Goal: Task Accomplishment & Management: Complete application form

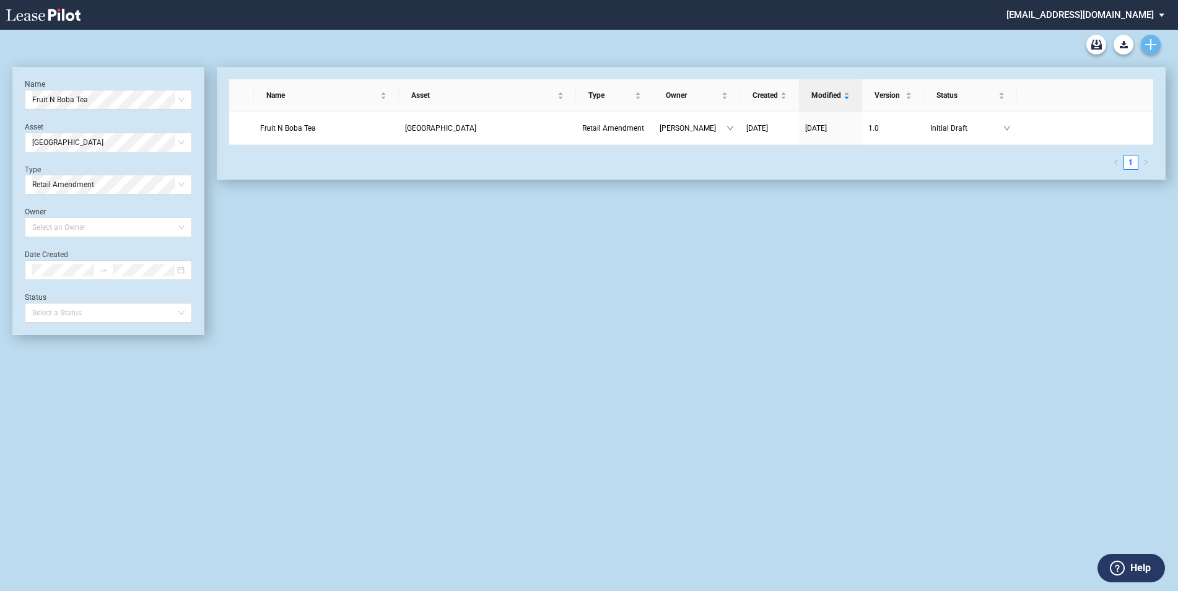
click at [1148, 45] on use "Create new document" at bounding box center [1150, 44] width 11 height 11
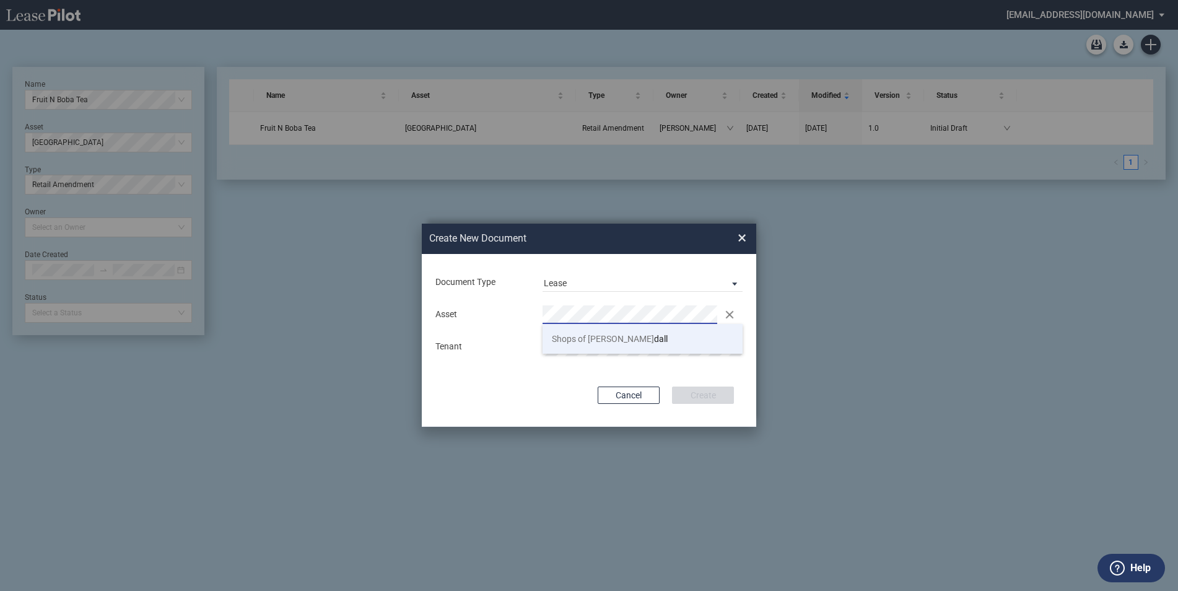
click at [604, 336] on span "Shops of Ken dall" at bounding box center [610, 339] width 116 height 10
click at [697, 396] on button "Create" at bounding box center [703, 394] width 62 height 17
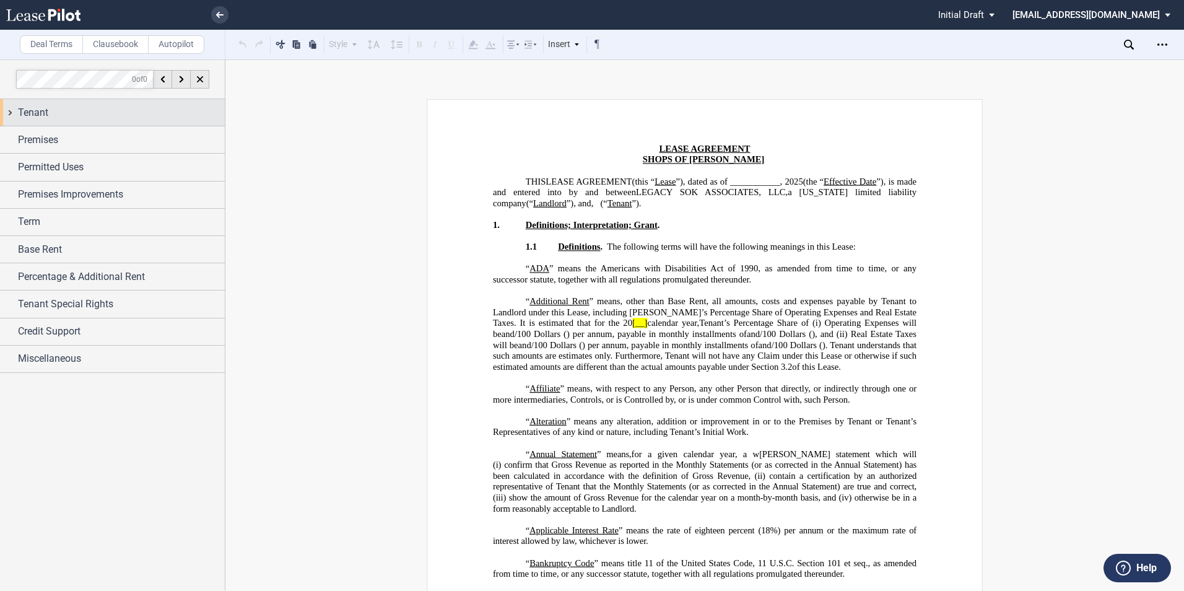
click at [44, 117] on span "Tenant" at bounding box center [33, 112] width 30 height 15
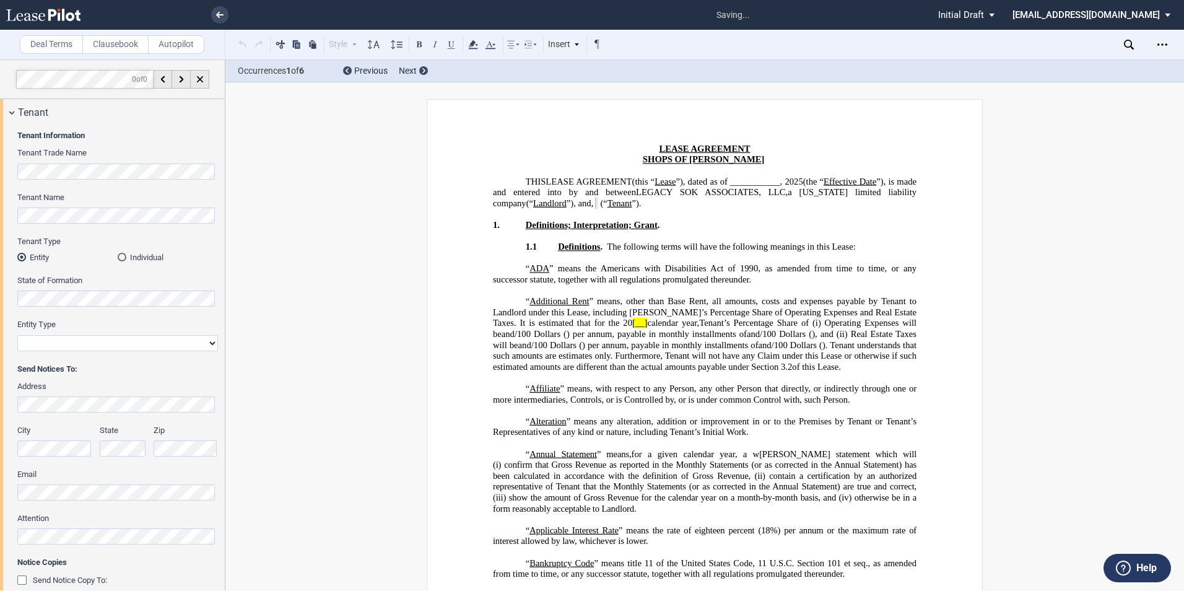
click at [103, 339] on select "Corporation Limited Liability Company General Partnership Limited Partnership O…" at bounding box center [117, 343] width 201 height 16
select select "limited liability company"
click at [17, 335] on select "Corporation Limited Liability Company General Partnership Limited Partnership O…" at bounding box center [117, 343] width 201 height 16
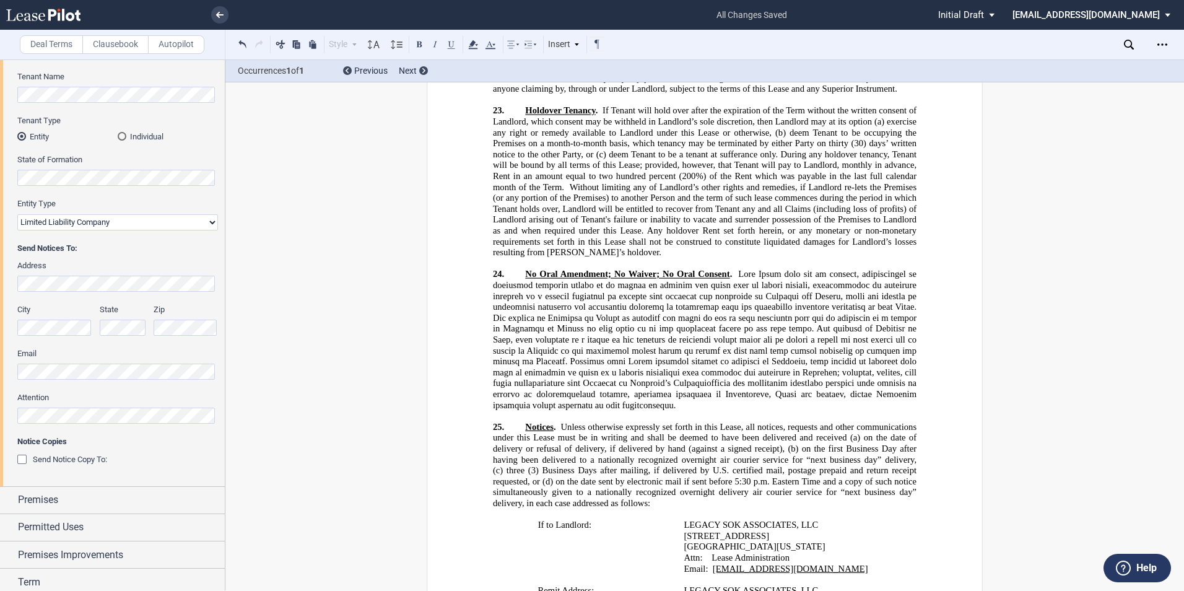
scroll to position [14072, 0]
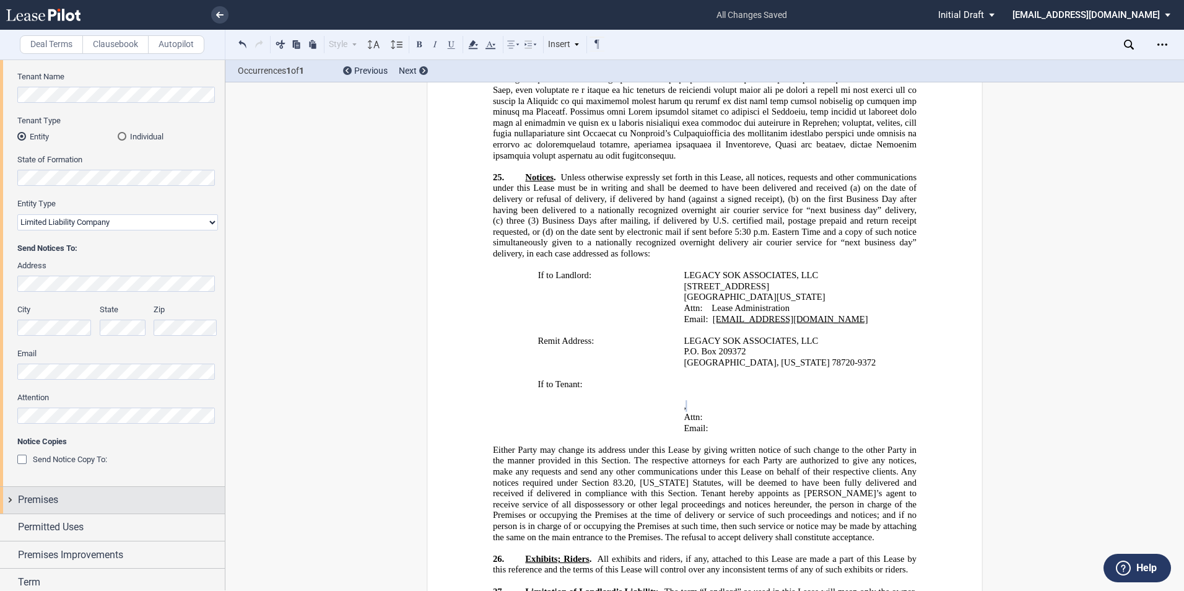
click at [60, 499] on div "Premises" at bounding box center [121, 499] width 207 height 15
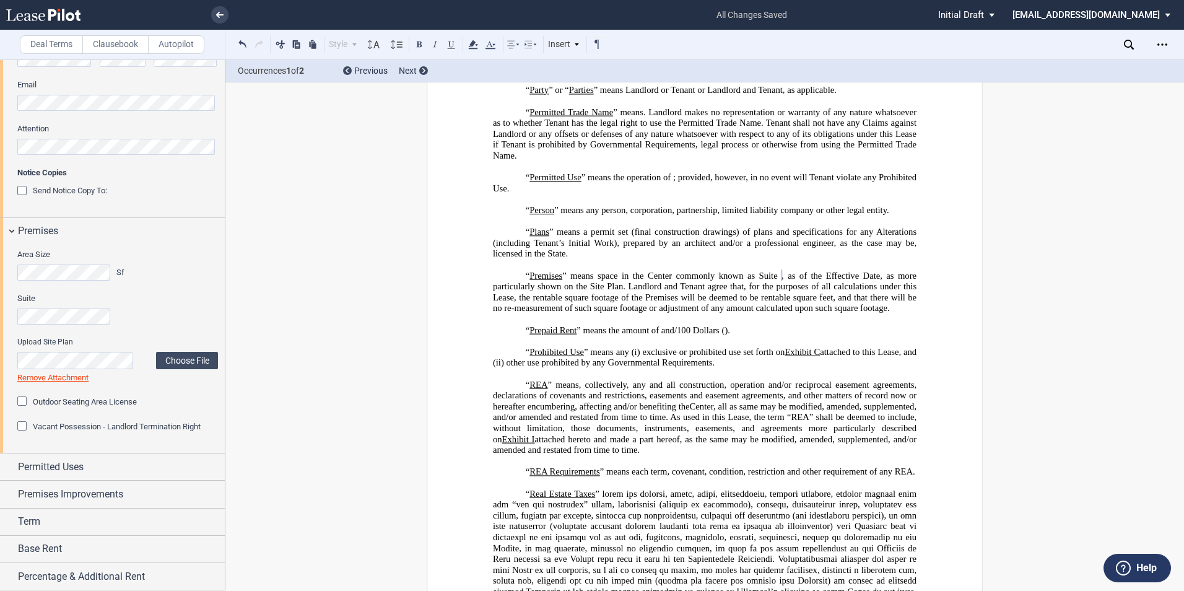
scroll to position [390, 0]
click at [10, 466] on div "Permitted Uses" at bounding box center [112, 466] width 225 height 27
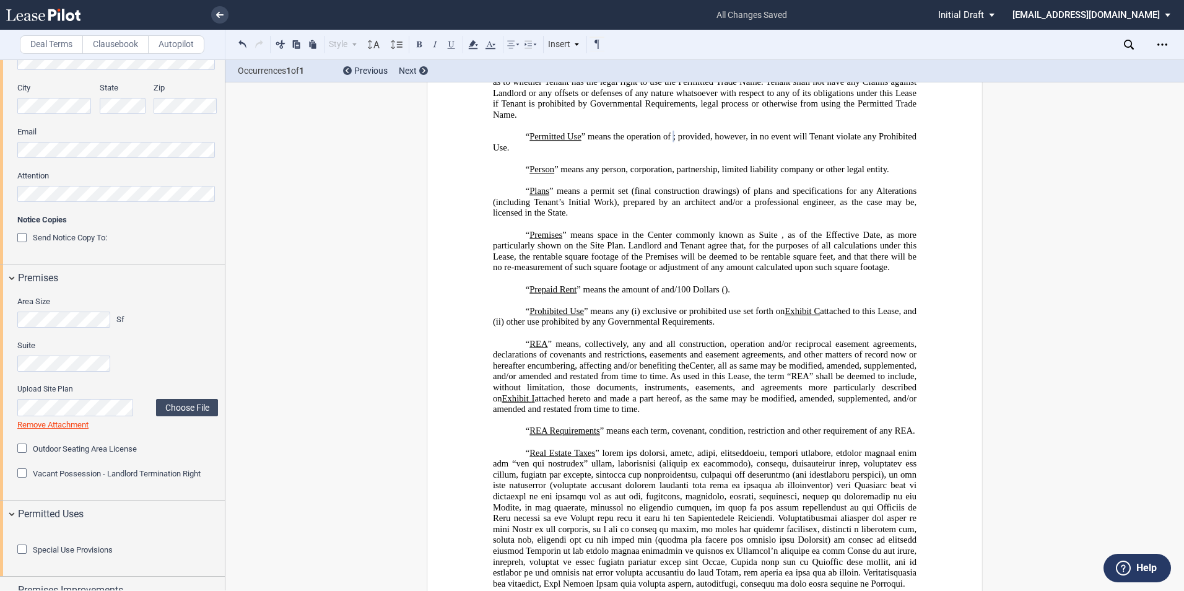
scroll to position [3034, 0]
drag, startPoint x: 795, startPoint y: 234, endPoint x: 790, endPoint y: 246, distance: 13.3
click at [790, 152] on p "“ Permitted Use ” means the operation of ﻿ ﻿ ; provided, however, in no event w…" at bounding box center [705, 141] width 424 height 22
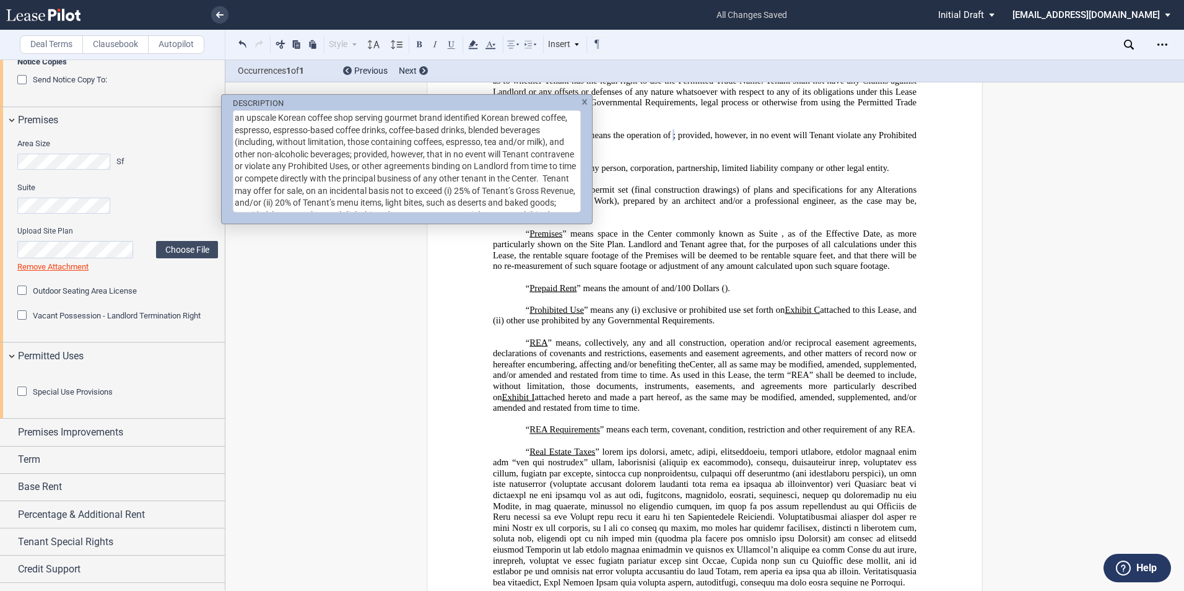
scroll to position [554, 0]
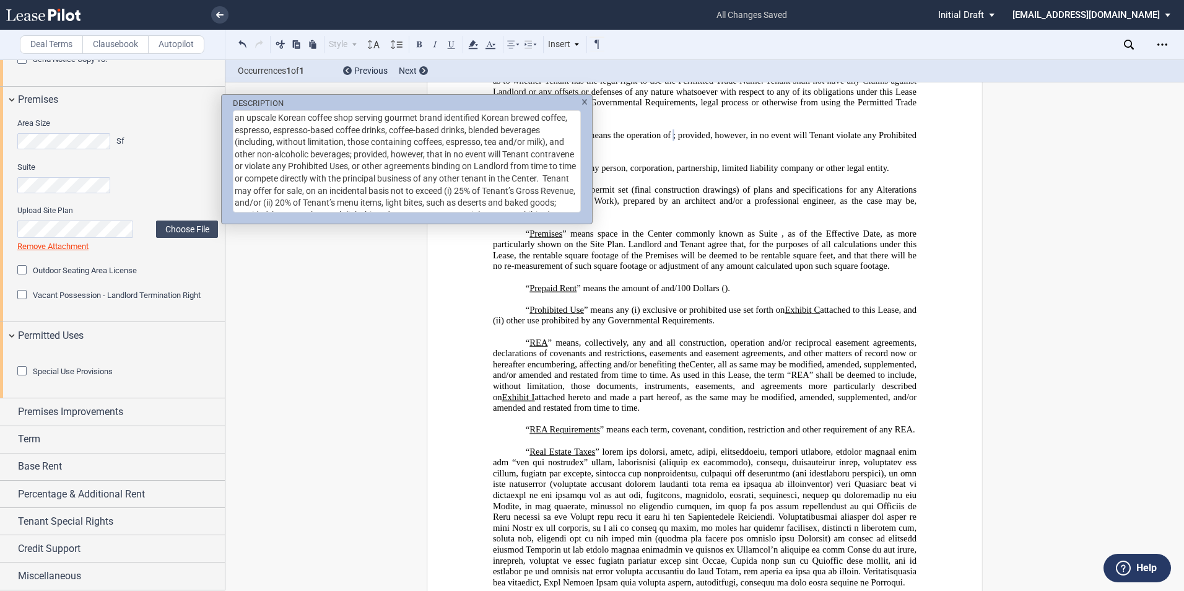
drag, startPoint x: 790, startPoint y: 246, endPoint x: 673, endPoint y: 251, distance: 117.1
click at [673, 251] on div "DESCRIPTION an upscale Korean coffee shop serving gourmet brand identified Kore…" at bounding box center [592, 295] width 1184 height 591
click at [637, 215] on div "DESCRIPTION an upscale Korean coffee shop serving gourmet brand identified Kore…" at bounding box center [592, 295] width 1184 height 591
click at [708, 204] on div "DESCRIPTION an upscale Korean coffee shop serving gourmet brand identified Kore…" at bounding box center [592, 295] width 1184 height 591
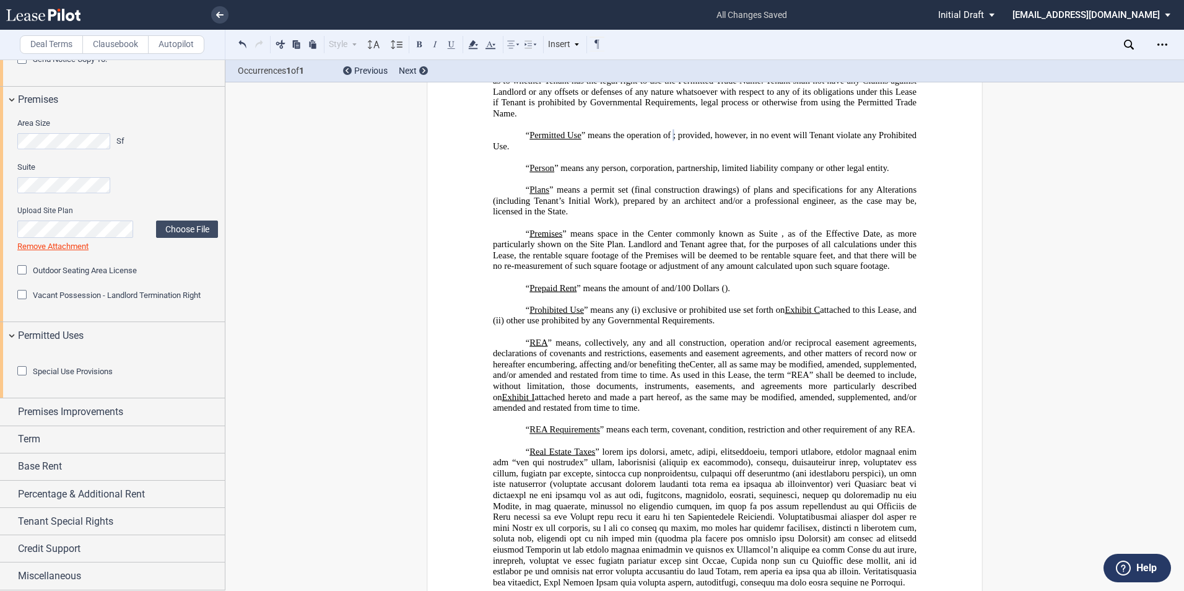
click at [20, 378] on div "Special Use Provisions" at bounding box center [23, 372] width 12 height 12
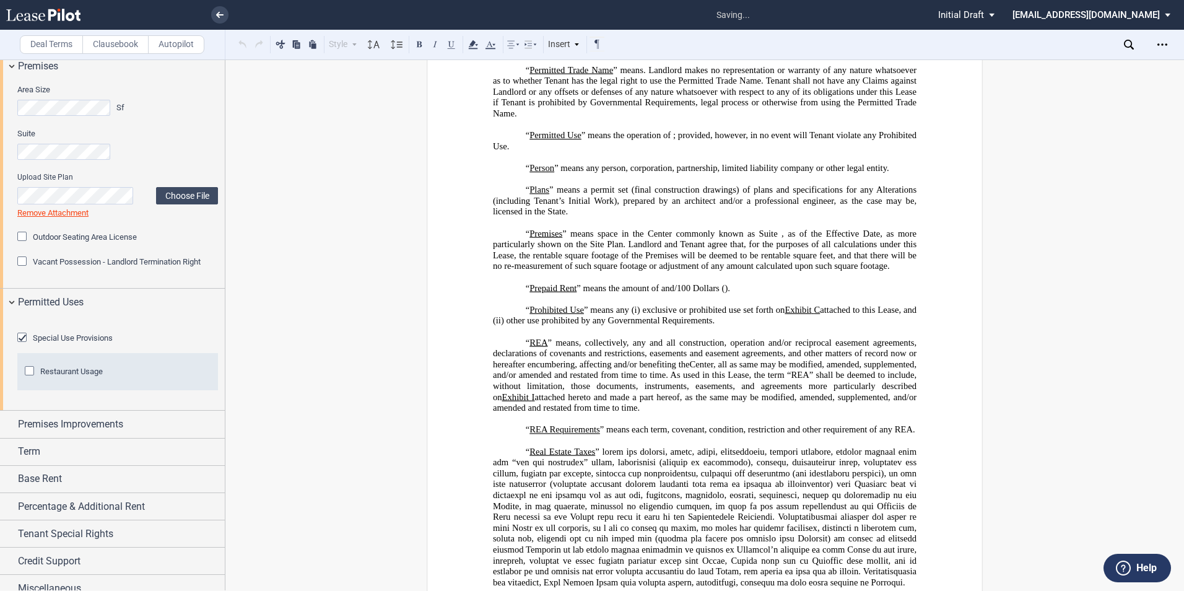
click at [30, 378] on div "Restaurant Usage" at bounding box center [31, 372] width 12 height 12
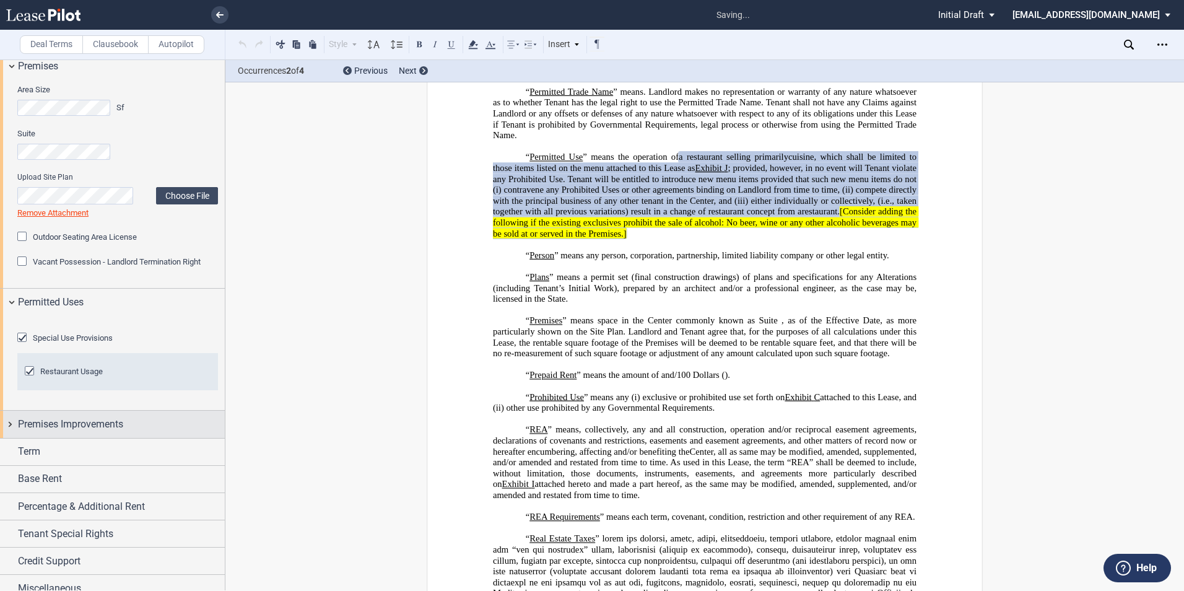
scroll to position [3055, 0]
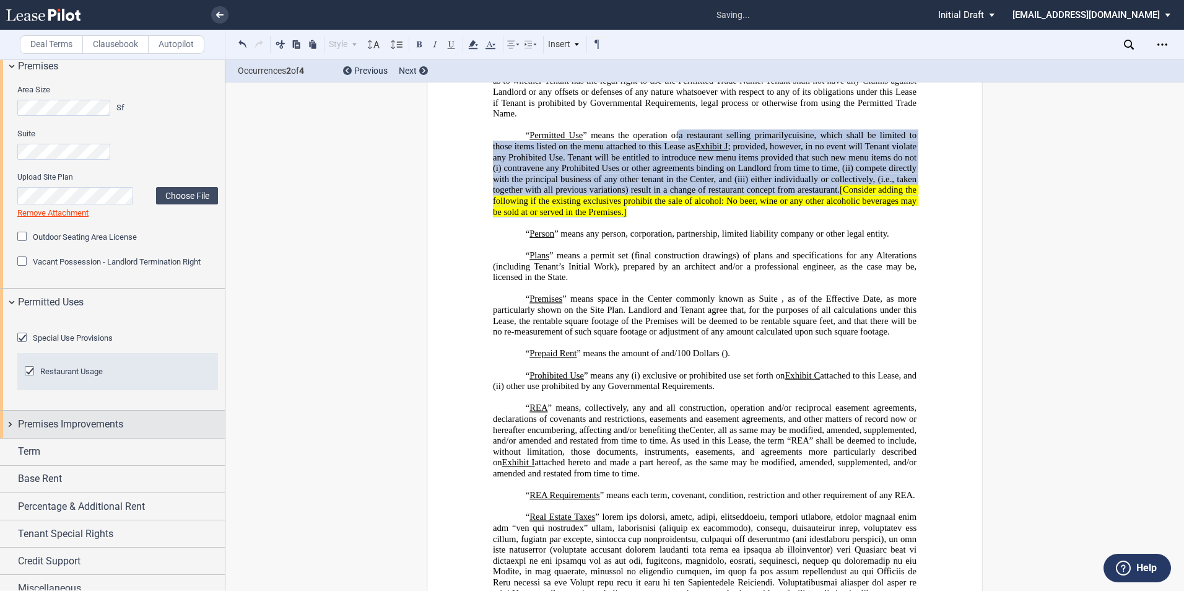
click at [9, 437] on div "Premises Improvements" at bounding box center [112, 424] width 225 height 27
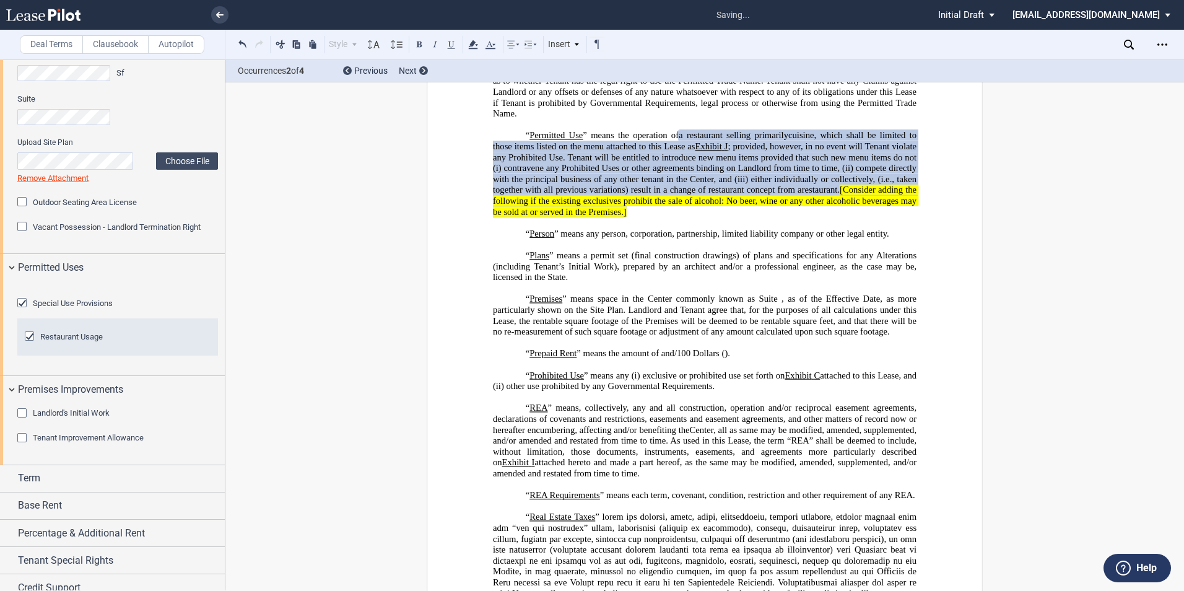
scroll to position [615, 0]
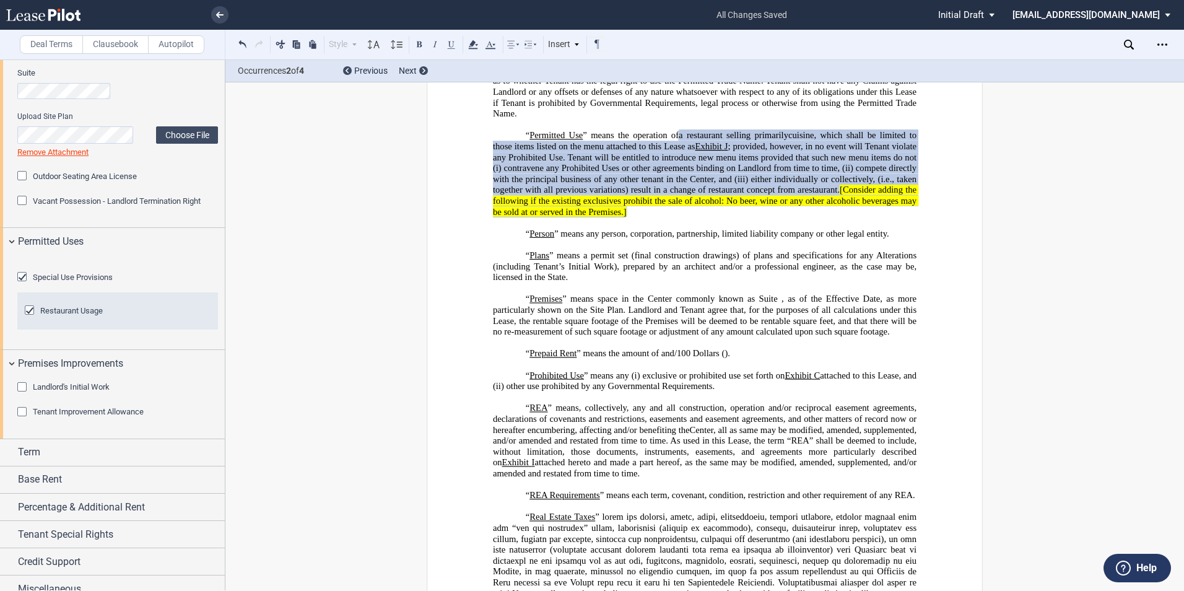
click at [22, 394] on div "Landlord's Initial Work" at bounding box center [23, 388] width 12 height 12
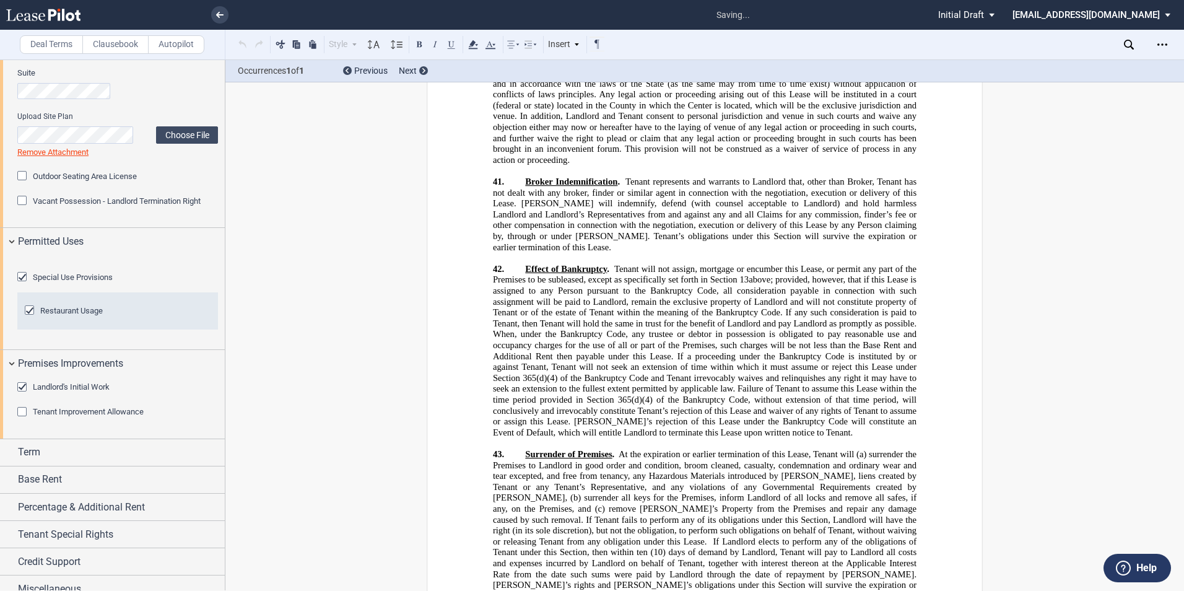
scroll to position [22349, 0]
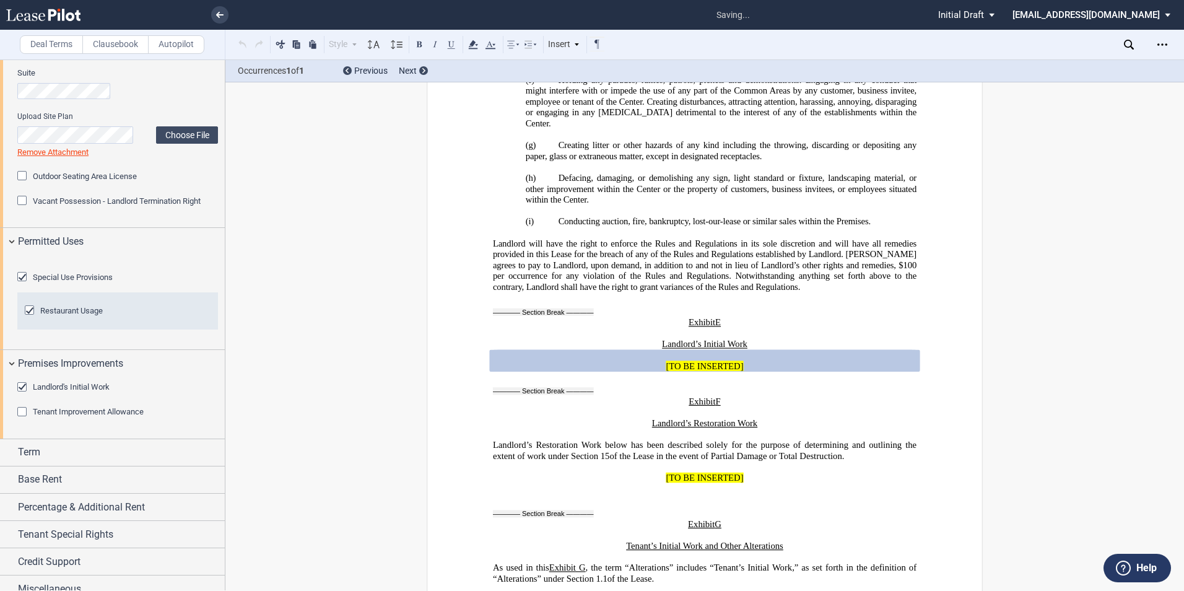
click at [19, 419] on div "Tenant Improvement Allowance" at bounding box center [23, 413] width 12 height 12
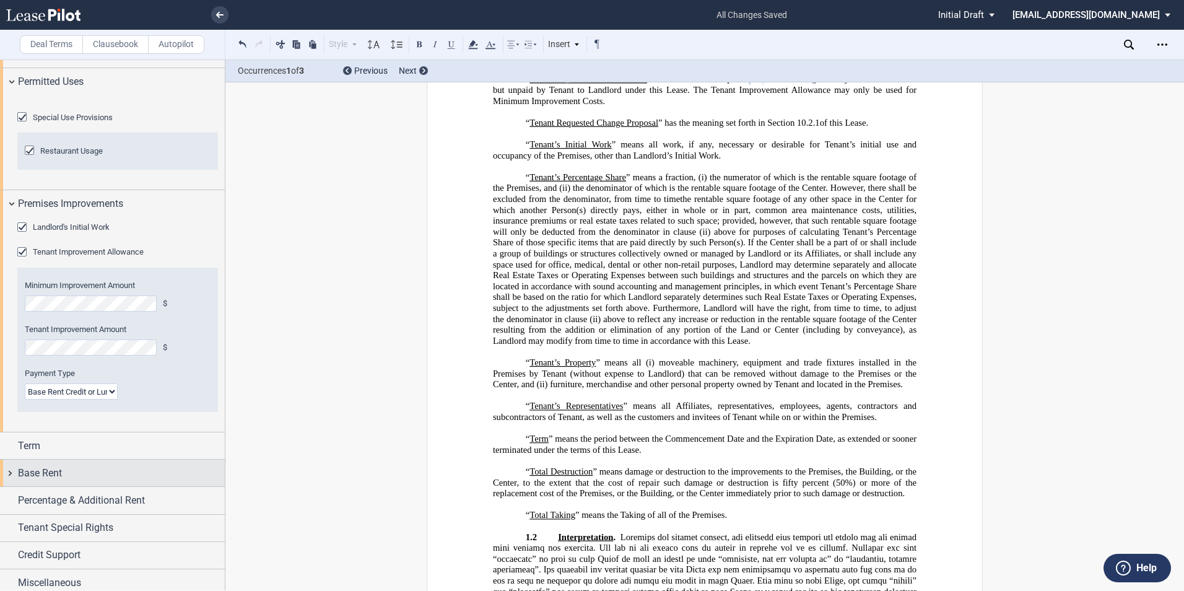
scroll to position [776, 0]
click at [111, 398] on select "Lump Sum Base Rent Credit or Lump Sum Progress Payments" at bounding box center [71, 390] width 93 height 16
click at [25, 398] on select "Lump Sum Base Rent Credit or Lump Sum Progress Payments" at bounding box center [71, 390] width 93 height 16
click at [111, 398] on select "Lump Sum Base Rent Credit or Lump Sum Progress Payments" at bounding box center [71, 390] width 93 height 16
click at [25, 398] on select "Lump Sum Base Rent Credit or Lump Sum Progress Payments" at bounding box center [71, 390] width 93 height 16
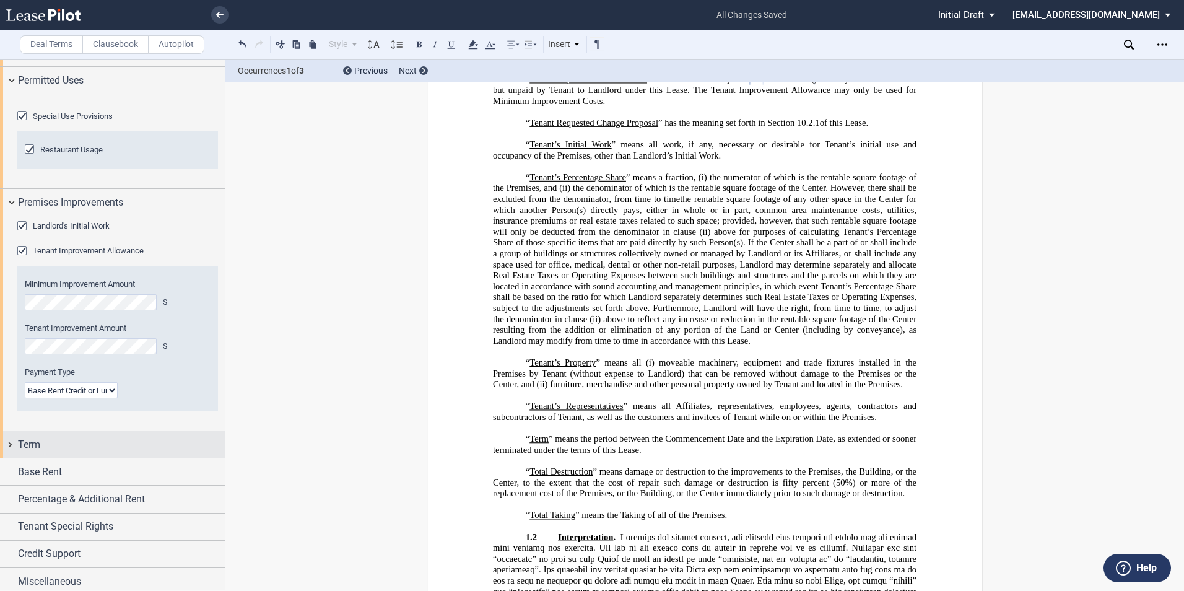
click at [7, 458] on div "Term" at bounding box center [112, 444] width 225 height 27
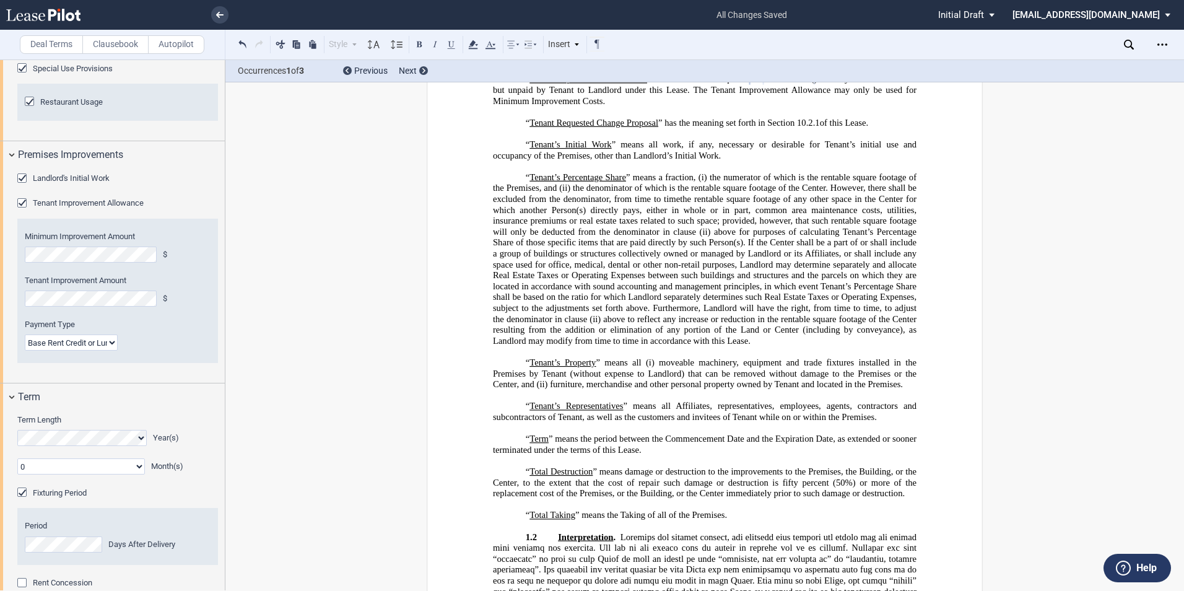
scroll to position [836, 0]
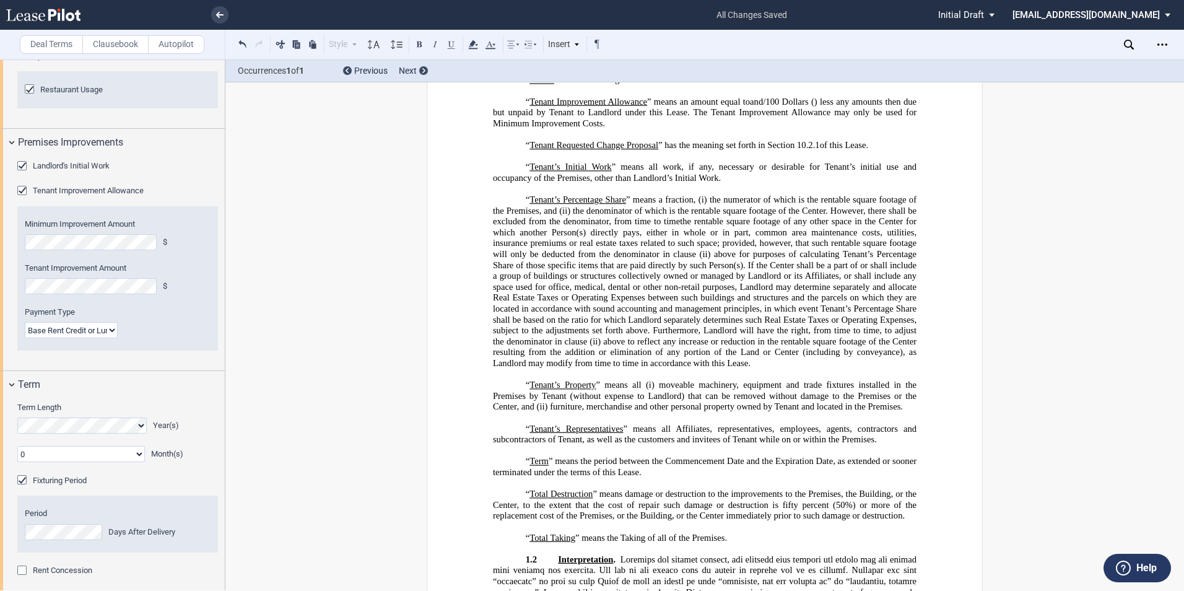
click at [137, 462] on select "0 1 2 3 4 5 6 7 8 9 10 11" at bounding box center [81, 454] width 128 height 16
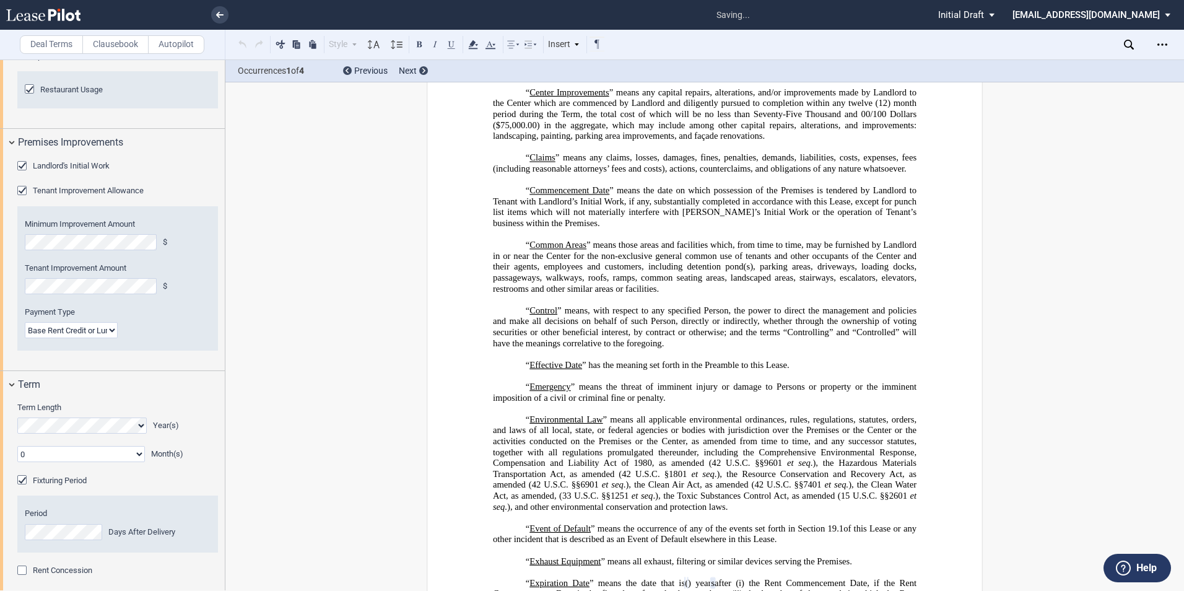
scroll to position [358, 0]
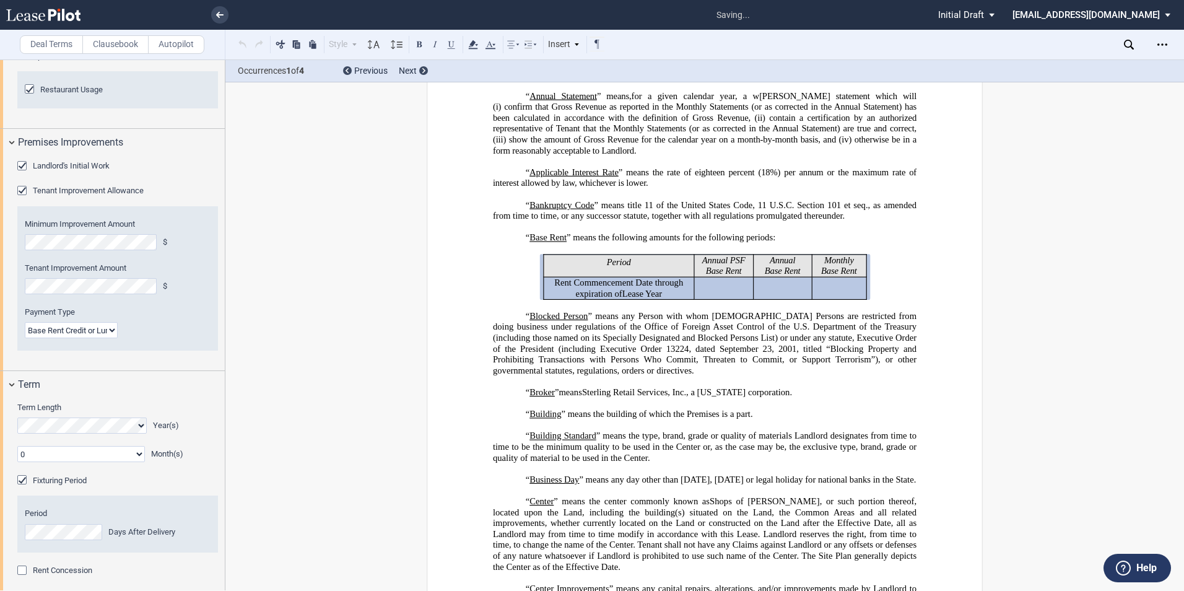
select select "number:4"
click at [17, 462] on select "0 1 2 3 4 5 6 7 8 9 10 11" at bounding box center [81, 454] width 128 height 16
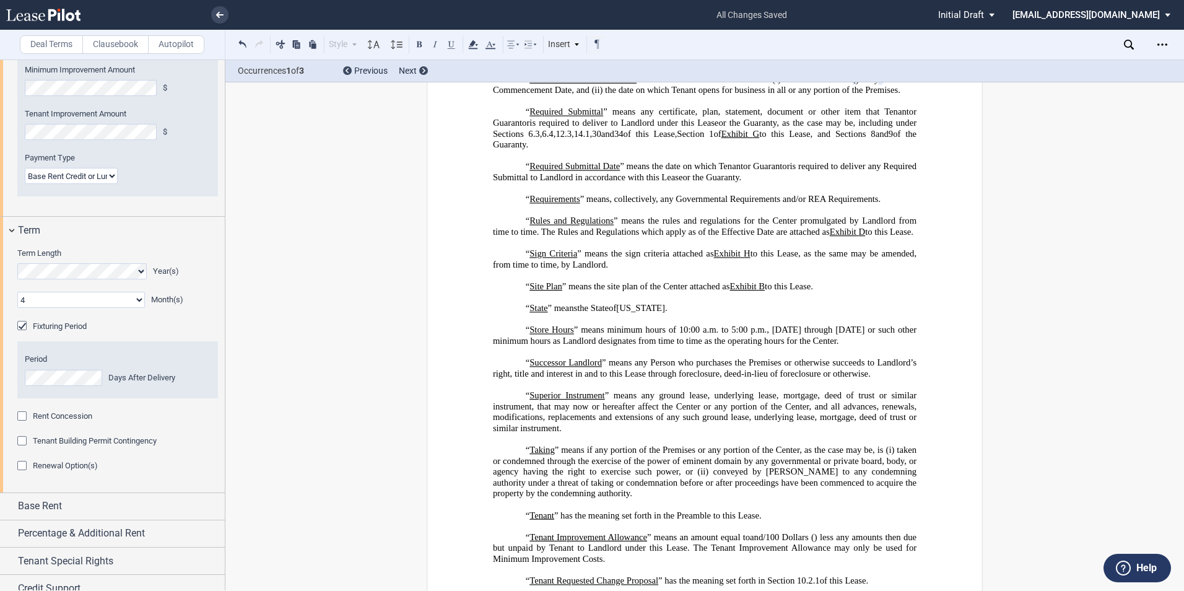
scroll to position [991, 0]
drag, startPoint x: 24, startPoint y: 486, endPoint x: 46, endPoint y: 497, distance: 24.9
click at [24, 423] on div "Rent Concession" at bounding box center [23, 417] width 12 height 12
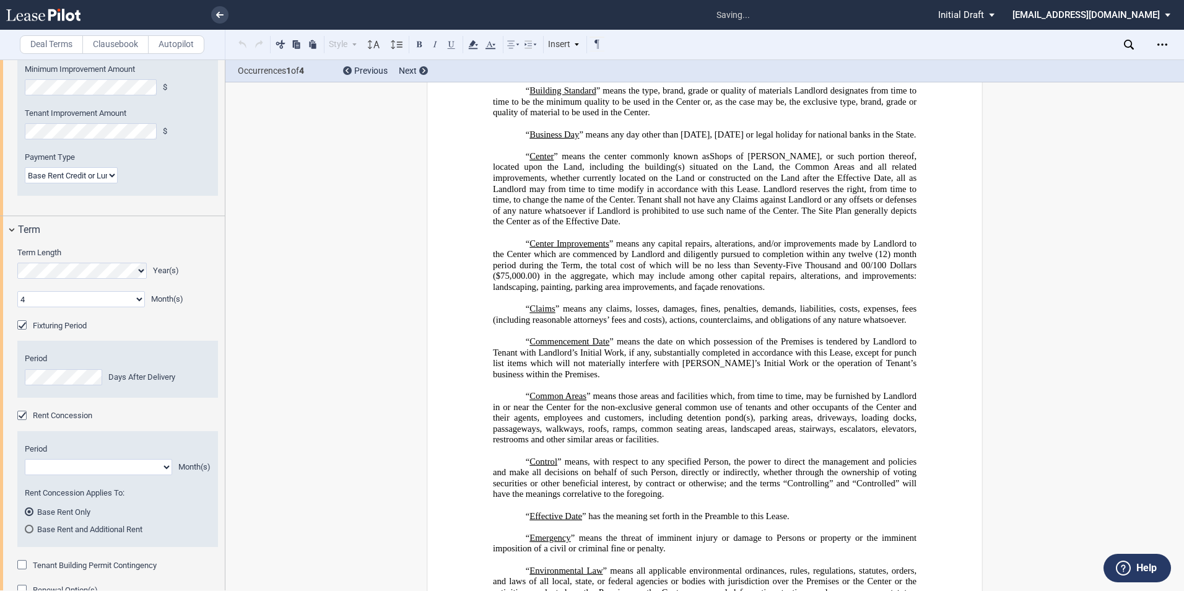
scroll to position [363, 0]
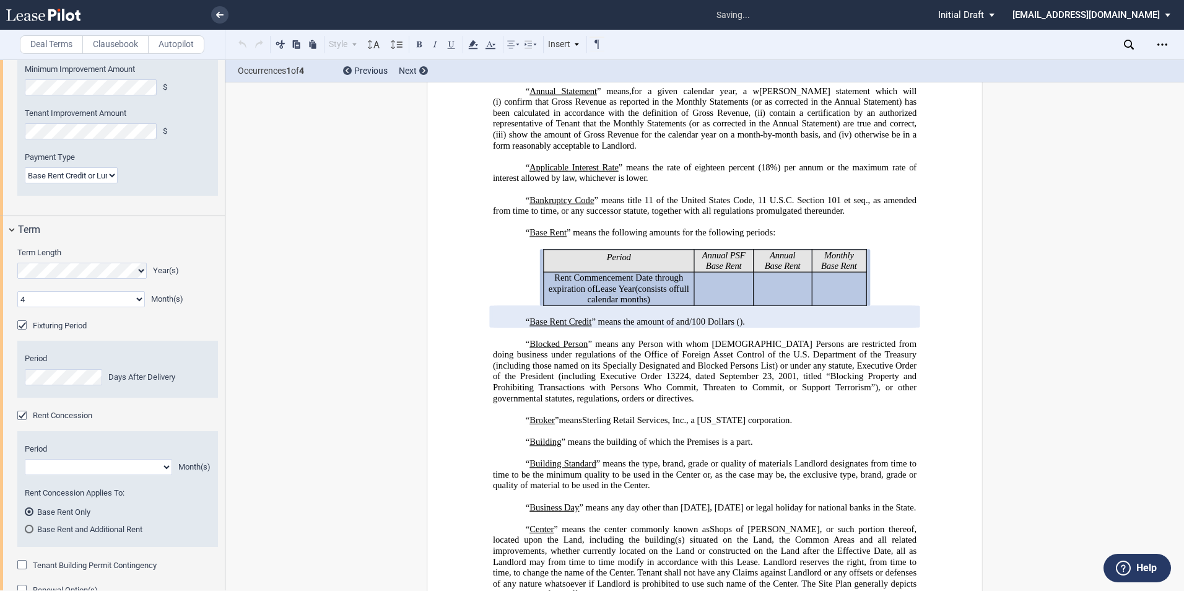
click at [80, 475] on select "1 2 3 4 5 6 7 8 9 10 11" at bounding box center [98, 467] width 147 height 16
select select "number:4"
click at [25, 475] on select "1 2 3 4 5 6 7 8 9 10 11" at bounding box center [98, 467] width 147 height 16
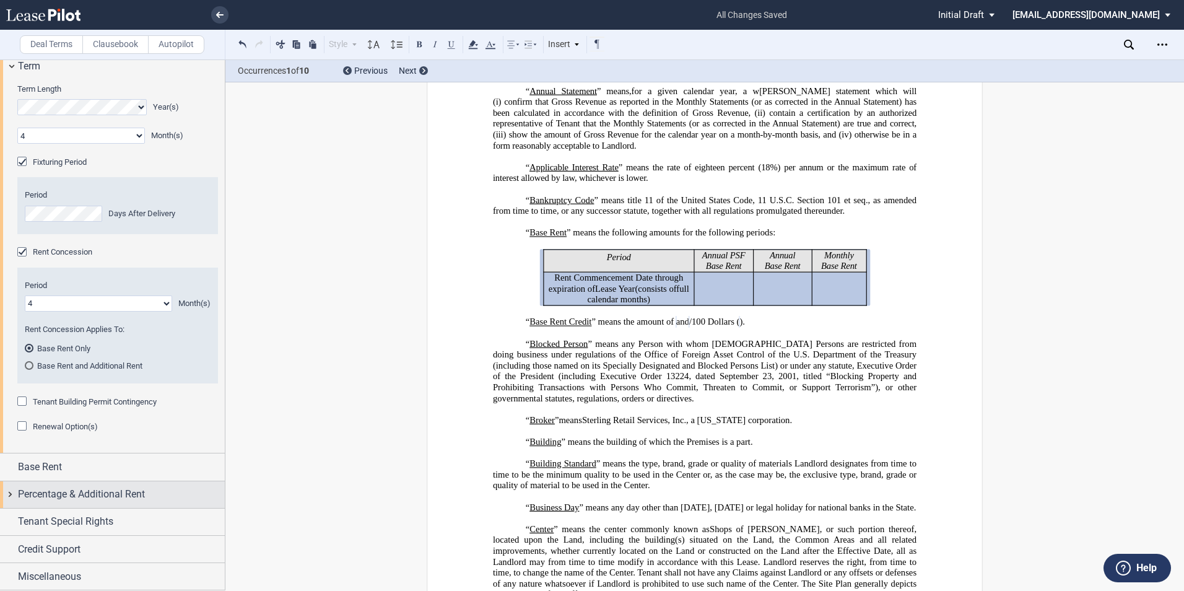
scroll to position [1220, 0]
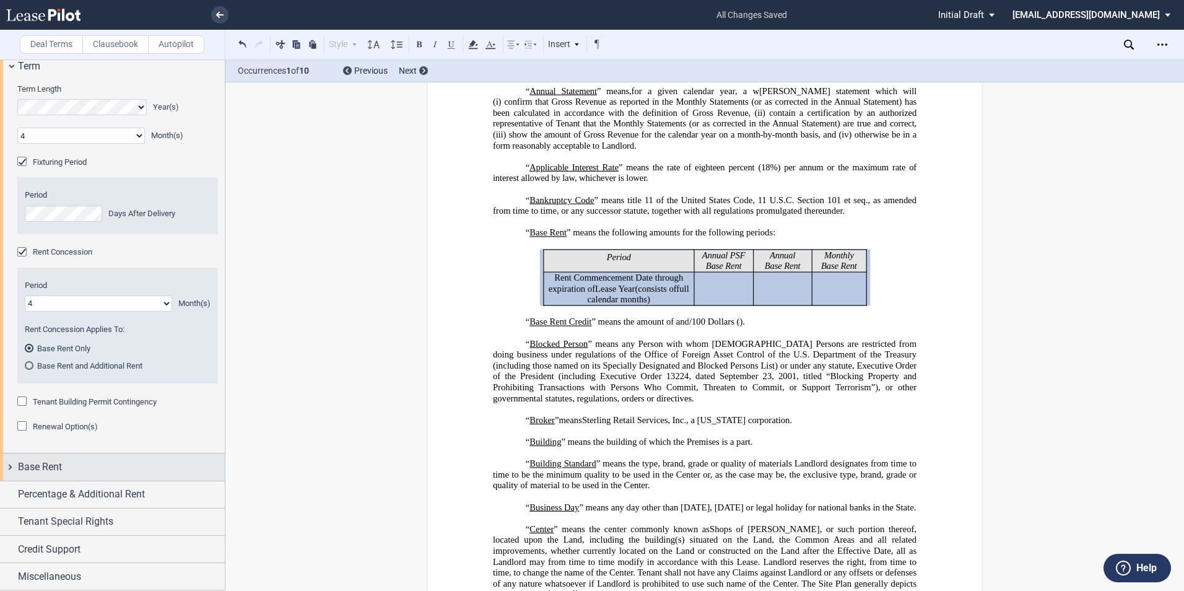
click at [14, 469] on div "Base Rent" at bounding box center [112, 466] width 225 height 27
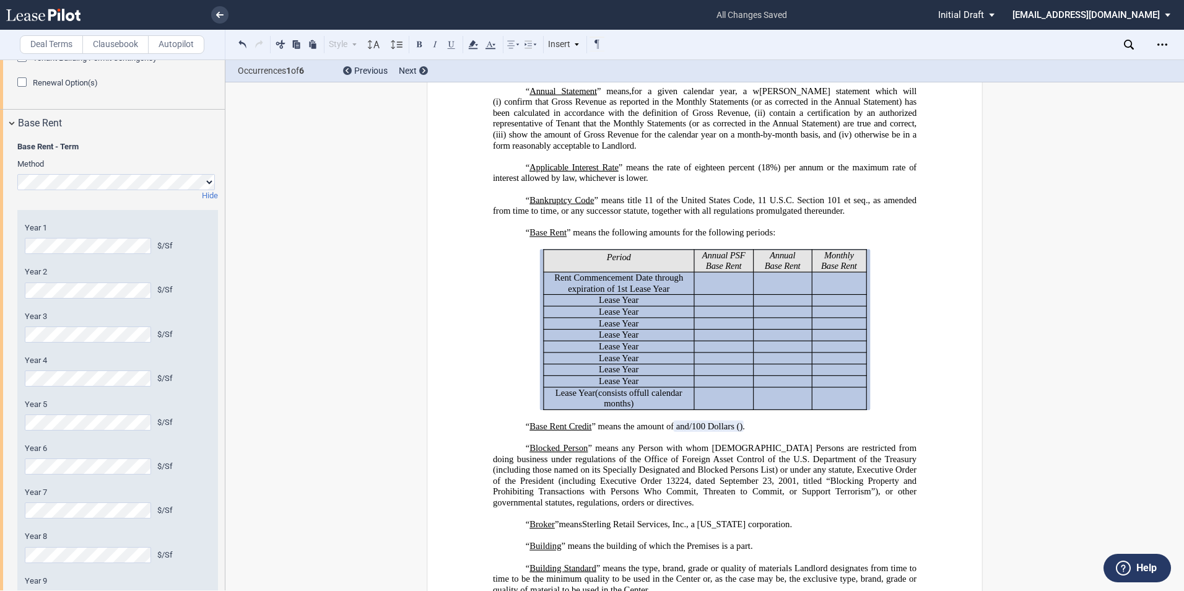
scroll to position [1500, 0]
click at [0, 437] on html ".bocls-1{fill:#26354a;fill-rule:evenodd} Loading... × all changes saved Pending…" at bounding box center [592, 295] width 1184 height 591
click at [0, 490] on html ".bocls-1{fill:#26354a;fill-rule:evenodd} Loading... × all changes saved Pending…" at bounding box center [592, 295] width 1184 height 591
click at [1, 536] on div "Base Rent - Term Method Hide Year 1 $/Sf Year 2 $/Sf Year 3 $/Sf Year 4 $/Sf Ye…" at bounding box center [112, 407] width 225 height 546
click at [16, 567] on div "Base Rent - Term Method Hide Year 1 $/Sf Year 2 $/Sf Year 3 $/Sf Year 4 $/Sf Ye…" at bounding box center [112, 407] width 225 height 546
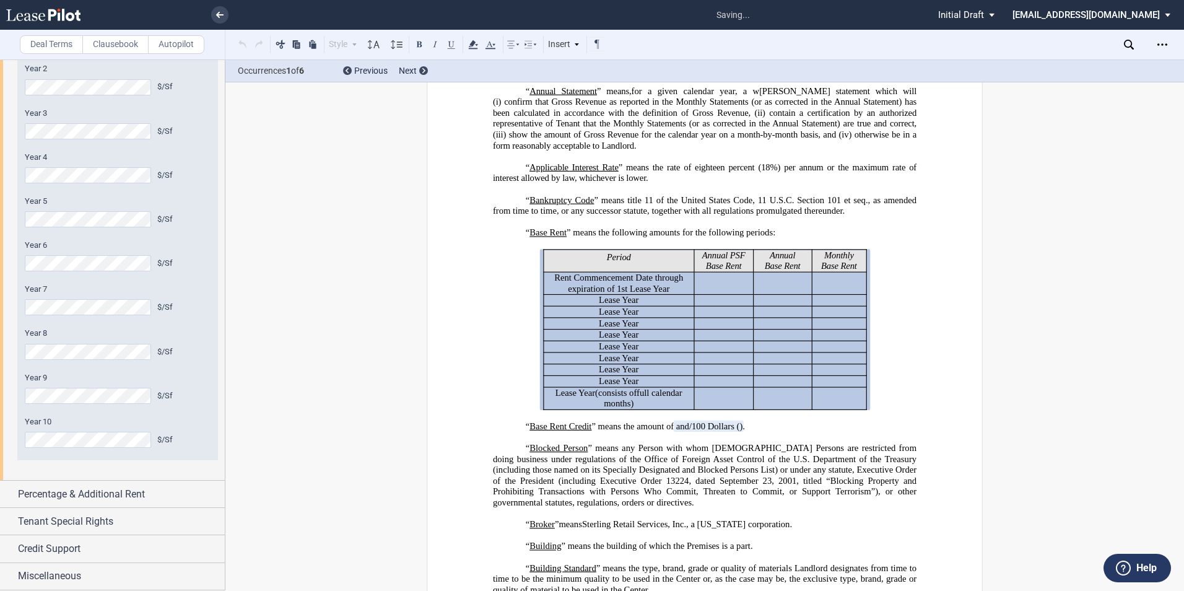
scroll to position [1763, 0]
click at [0, 351] on html ".bocls-1{fill:#26354a;fill-rule:evenodd} Loading... × saving... Pending... Pend…" at bounding box center [592, 295] width 1184 height 591
click at [14, 400] on div "Base Rent - Term Method Hide Year 1 $/Sf Year 2 $/Sf Year 3 $/Sf Year 4 $/Sf Ye…" at bounding box center [112, 207] width 225 height 546
click at [7, 451] on div "Base Rent - Term Method Hide Year 1 $/Sf Year 2 $/Sf Year 3 $/Sf Year 4 $/Sf Ye…" at bounding box center [112, 207] width 225 height 546
click at [65, 507] on div "Percentage & Additional Rent" at bounding box center [112, 494] width 225 height 27
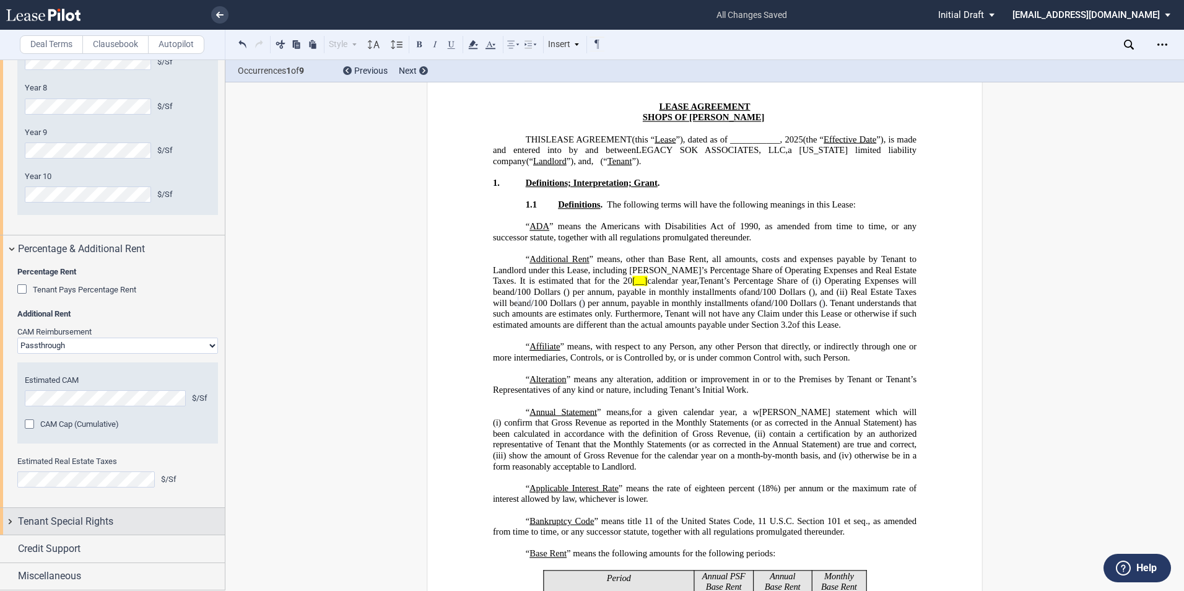
scroll to position [1985, 0]
click at [72, 529] on span "Tenant Special Rights" at bounding box center [65, 521] width 95 height 15
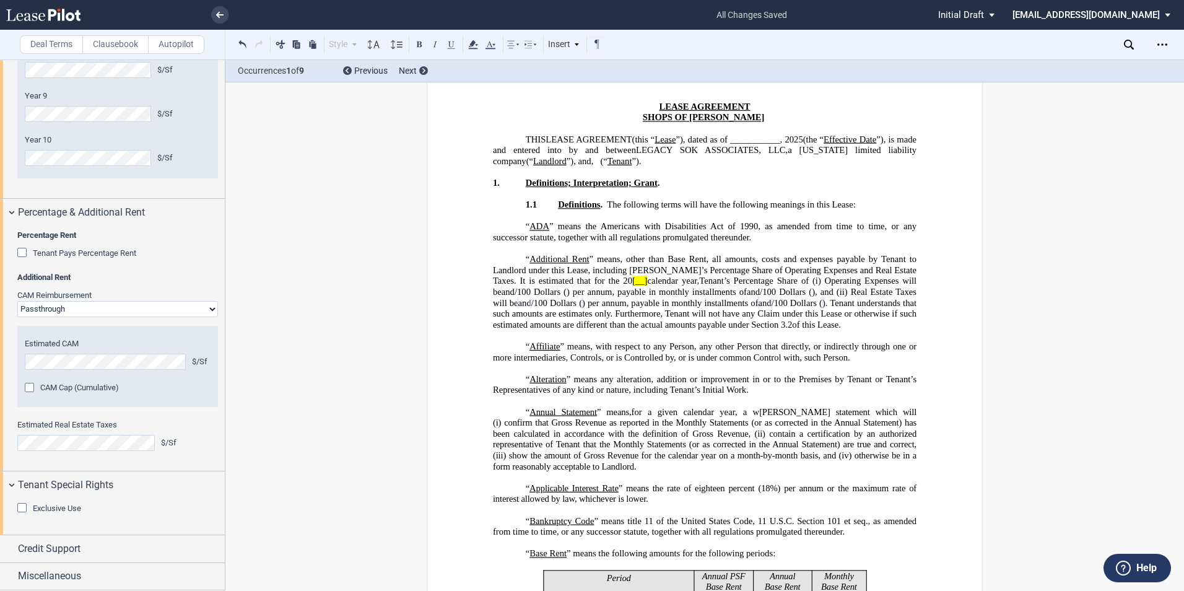
scroll to position [2051, 0]
click at [7, 550] on div "Credit Support" at bounding box center [112, 548] width 225 height 27
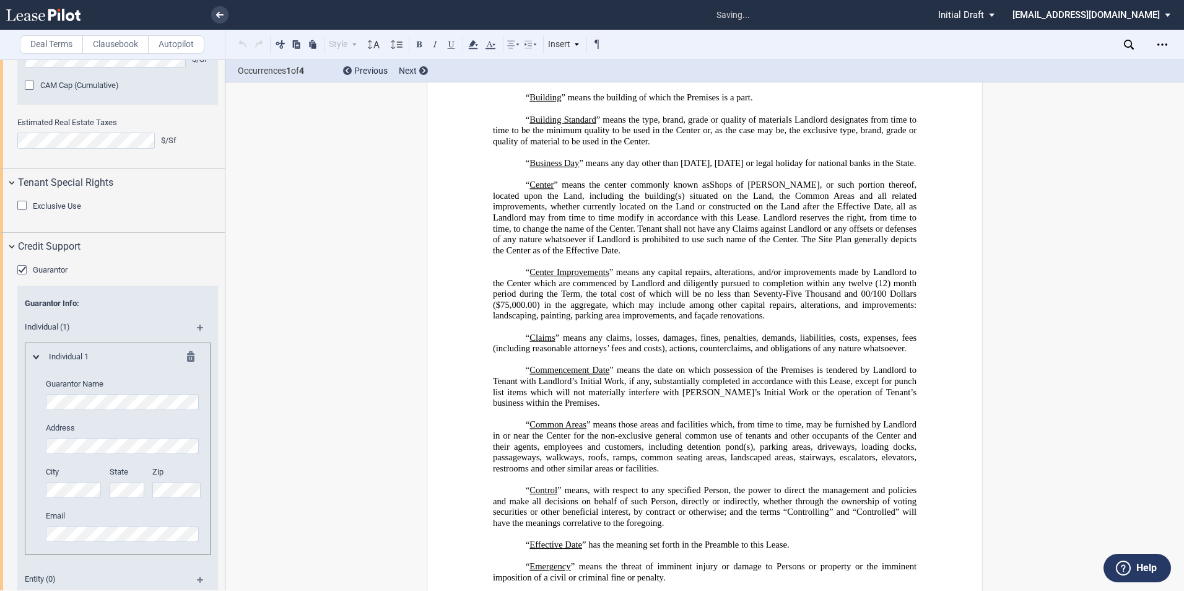
scroll to position [1789, 0]
